Goal: Check status

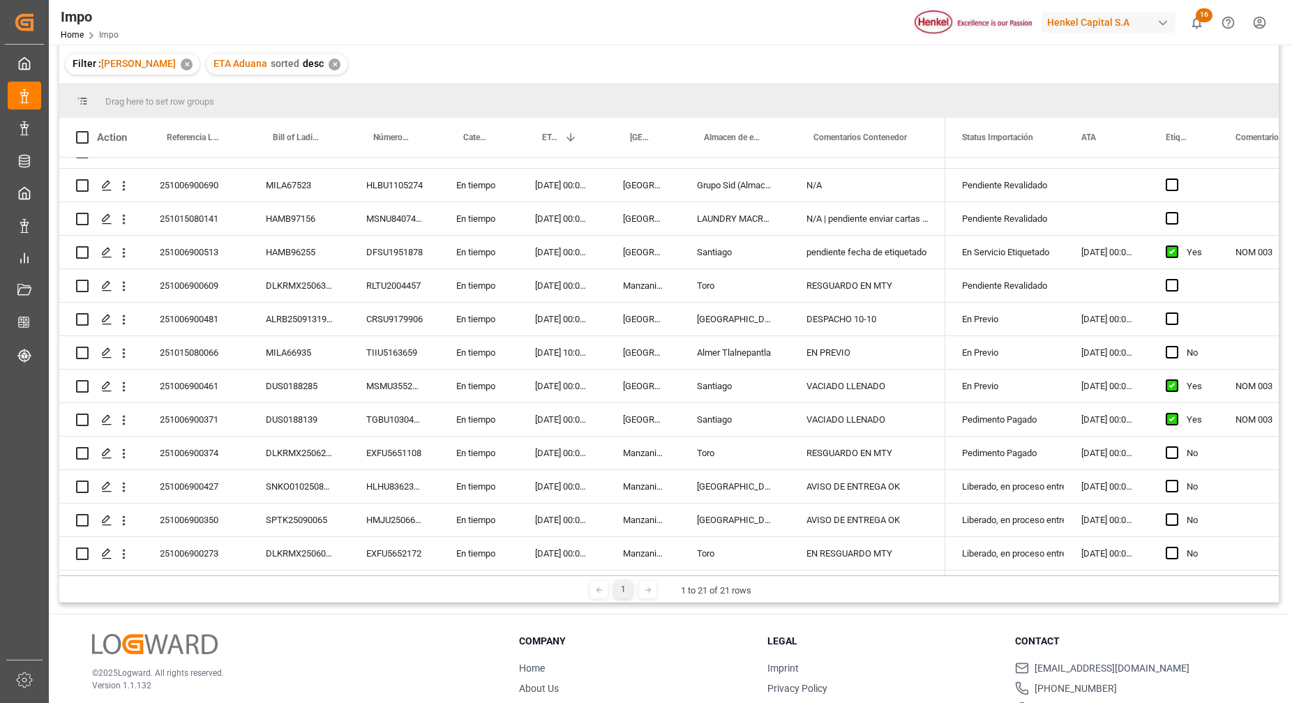
scroll to position [206, 0]
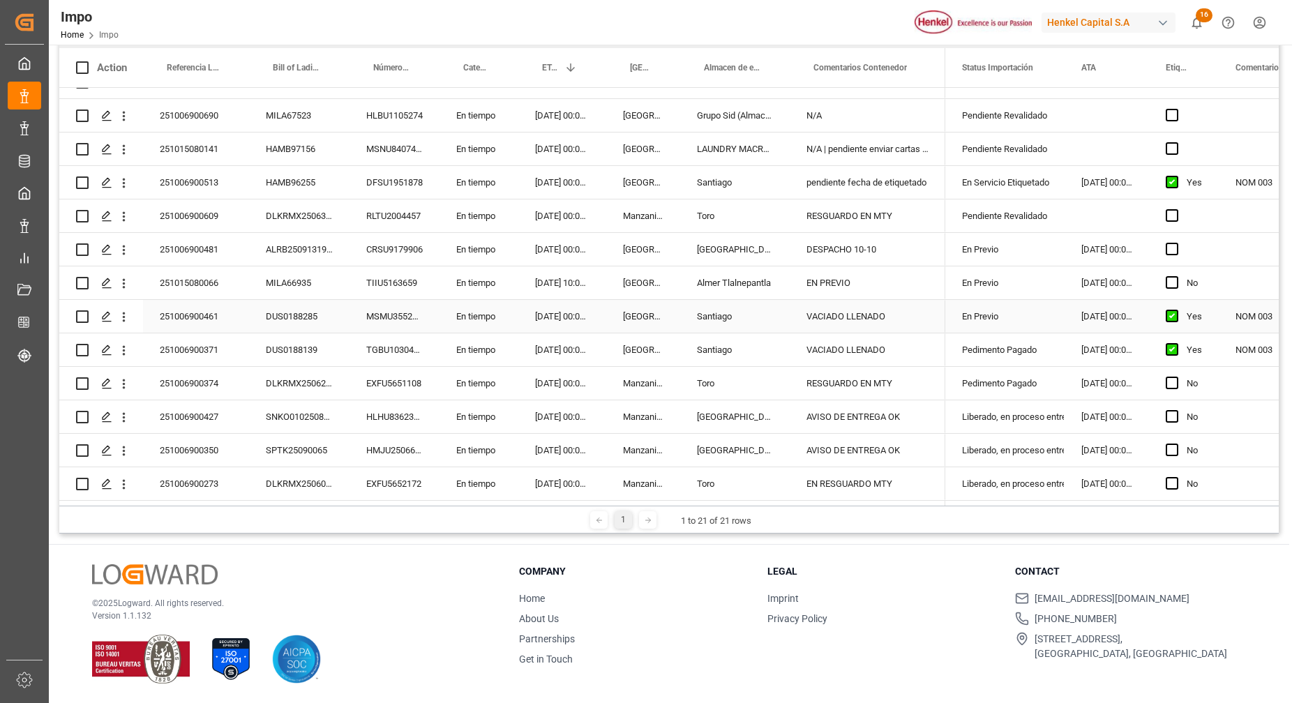
click at [248, 307] on div "251006900461" at bounding box center [196, 316] width 106 height 33
click at [231, 482] on div "251006900273" at bounding box center [196, 483] width 106 height 33
click at [848, 482] on div "EN RESGUARDO MTY" at bounding box center [868, 483] width 156 height 33
drag, startPoint x: 910, startPoint y: 472, endPoint x: 809, endPoint y: 492, distance: 102.3
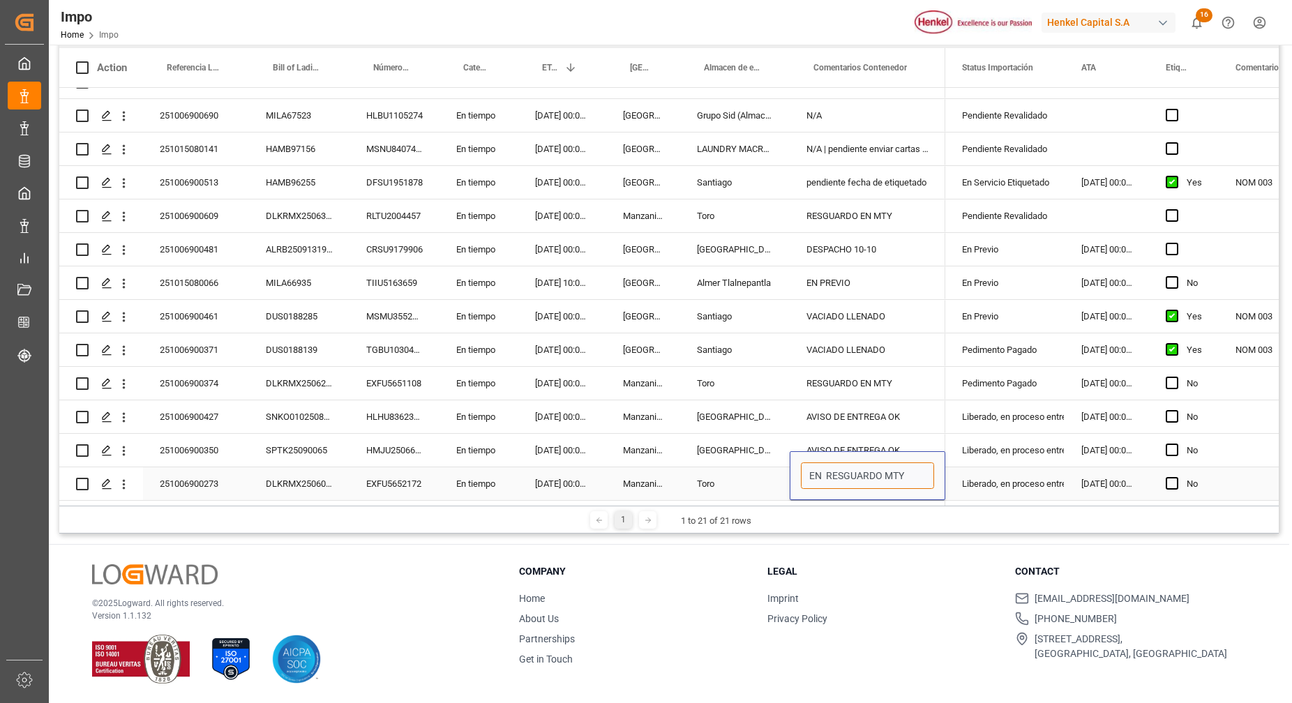
click at [809, 493] on div "EN RESGUARDO MTY" at bounding box center [868, 475] width 156 height 49
click at [819, 367] on div "RESGUARDO EN MTY" at bounding box center [868, 383] width 156 height 33
click at [857, 474] on div "EN RESGUARDO MTY" at bounding box center [868, 483] width 156 height 33
click at [888, 482] on div "EN RESGUARDO MTY" at bounding box center [868, 483] width 156 height 33
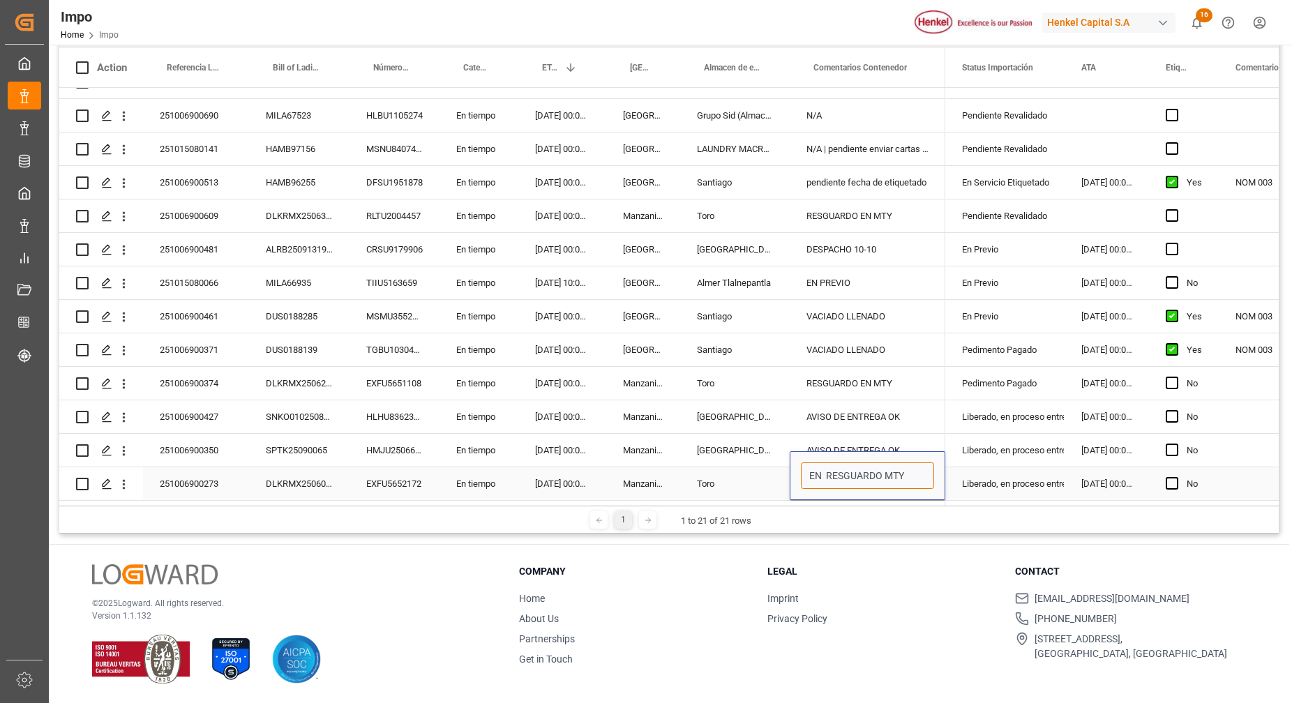
drag, startPoint x: 908, startPoint y: 469, endPoint x: 812, endPoint y: 460, distance: 95.9
click at [812, 462] on input "EN RESGUARDO MTY" at bounding box center [867, 475] width 133 height 27
type input "E"
type input "CALENTAMIENTO [DATE]"
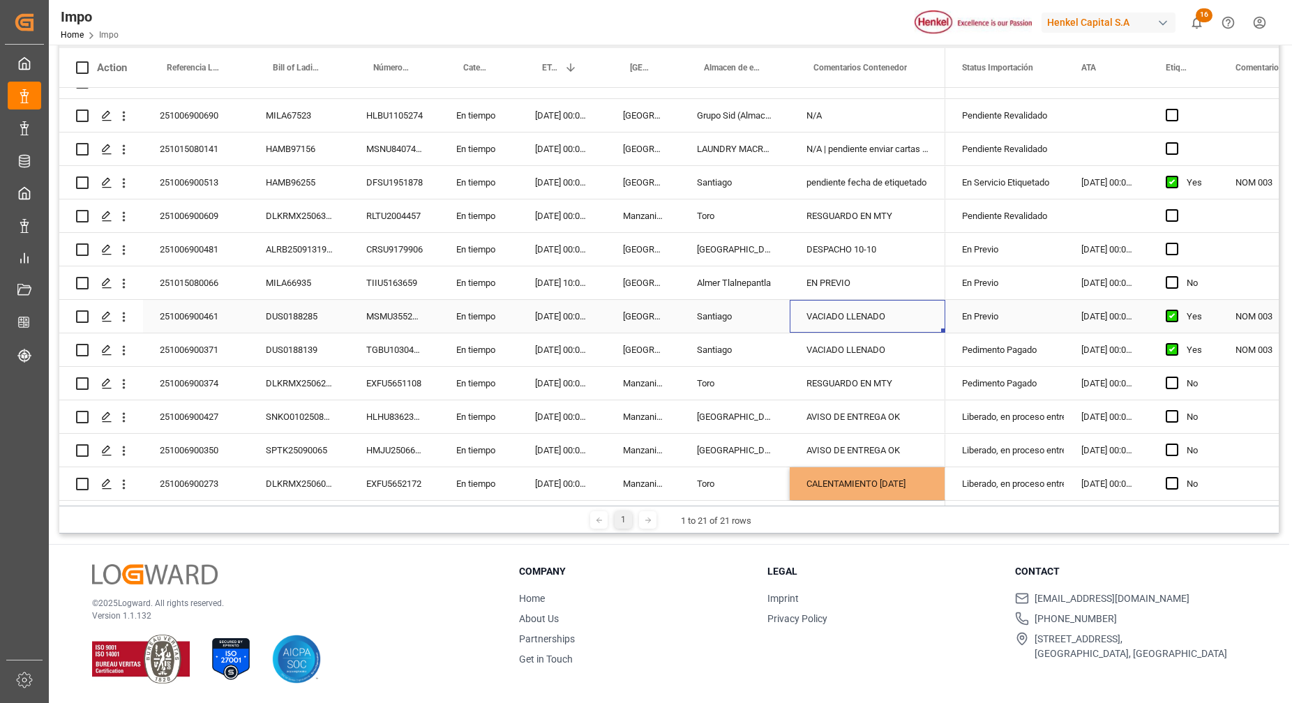
click at [815, 303] on div "VACIADO LLENADO" at bounding box center [868, 316] width 156 height 33
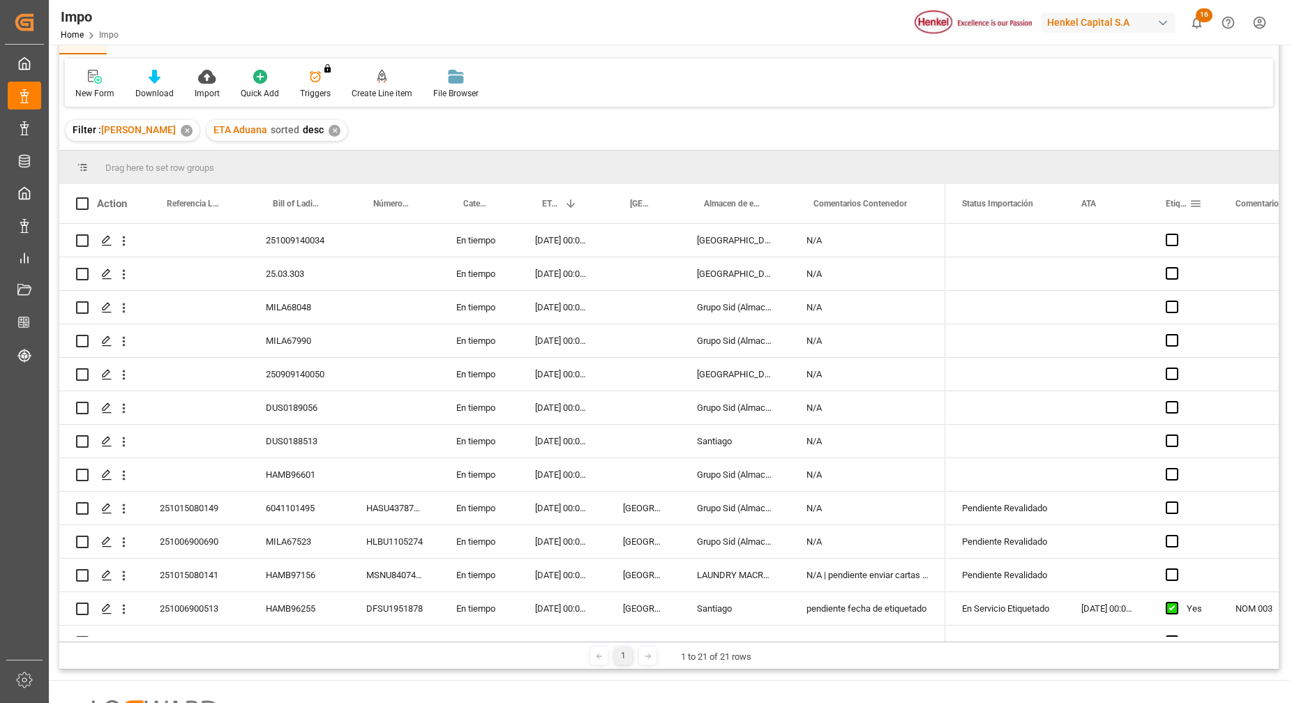
scroll to position [0, 0]
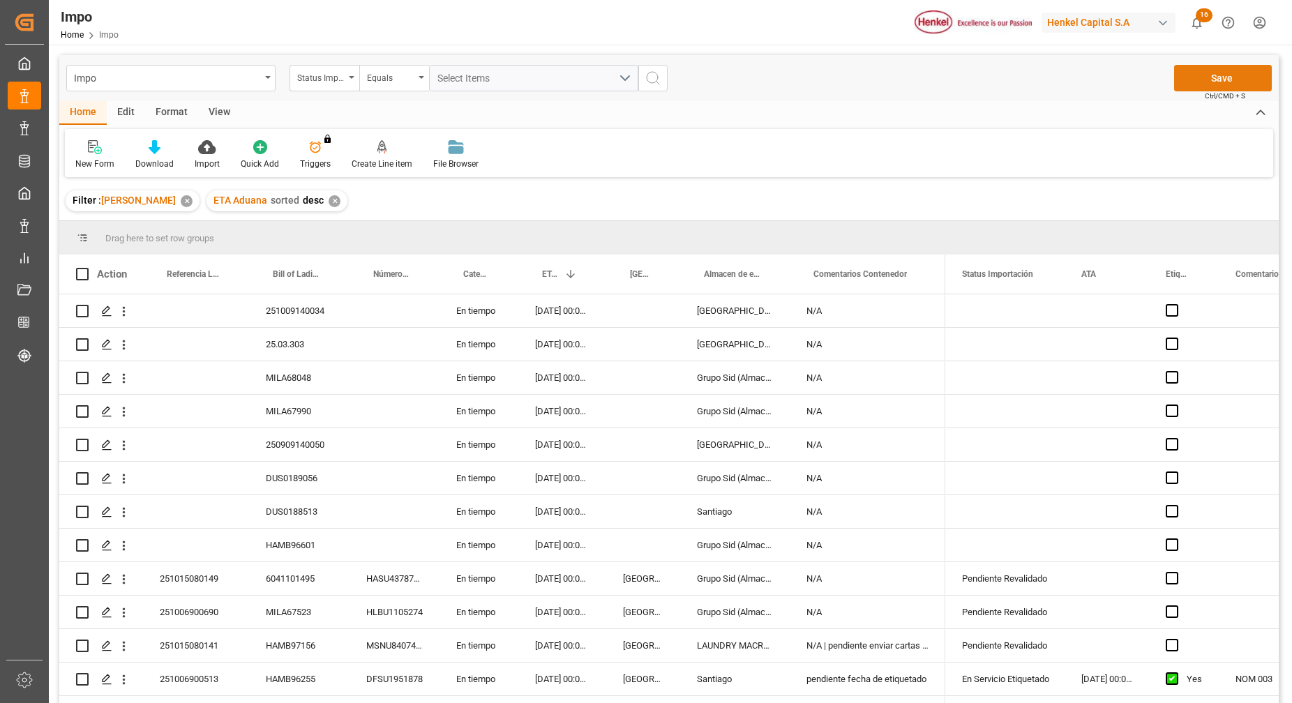
click at [1210, 83] on button "Save" at bounding box center [1223, 78] width 98 height 27
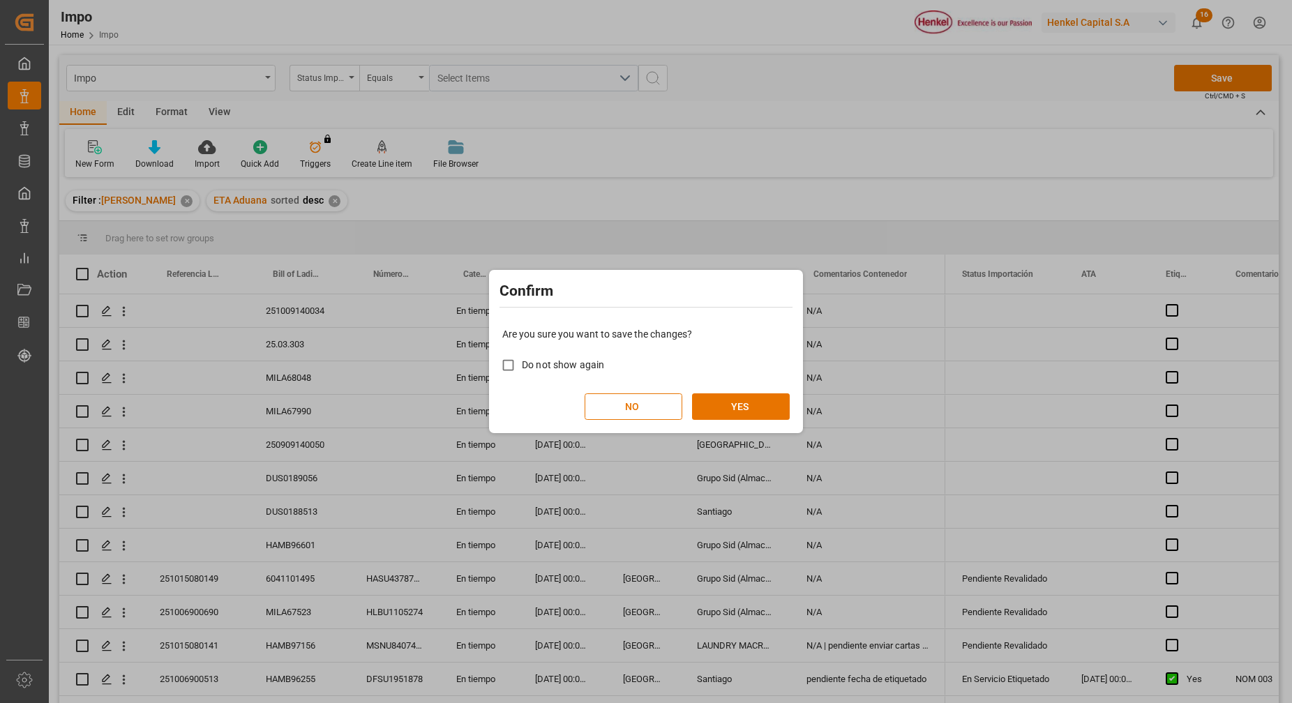
drag, startPoint x: 751, startPoint y: 375, endPoint x: 743, endPoint y: 384, distance: 12.9
click at [746, 381] on div "Are you sure you want to save the changes? Do not show again NO YES" at bounding box center [645, 373] width 307 height 112
click at [743, 384] on div "Are you sure you want to save the changes? Do not show again NO YES" at bounding box center [645, 373] width 307 height 112
click at [743, 391] on div "Are you sure you want to save the changes? Do not show again NO YES" at bounding box center [645, 373] width 307 height 112
click at [740, 398] on button "YES" at bounding box center [741, 406] width 98 height 27
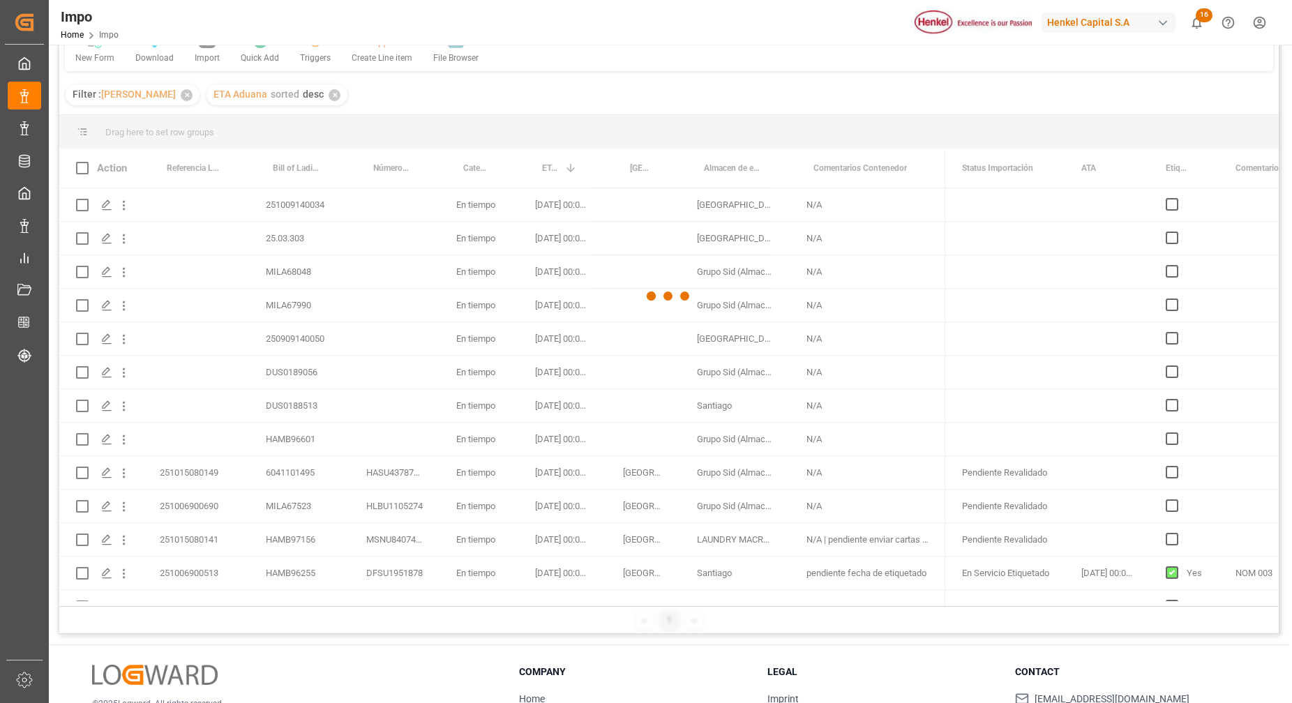
scroll to position [206, 0]
